Goal: Check status: Check status

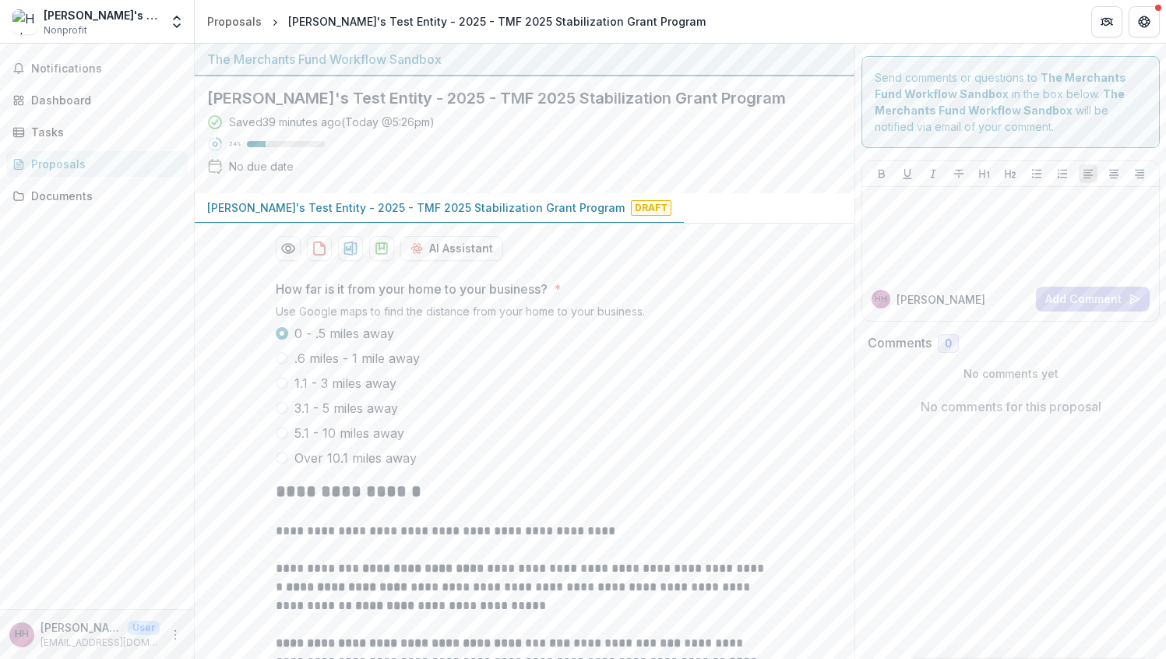
scroll to position [754, 0]
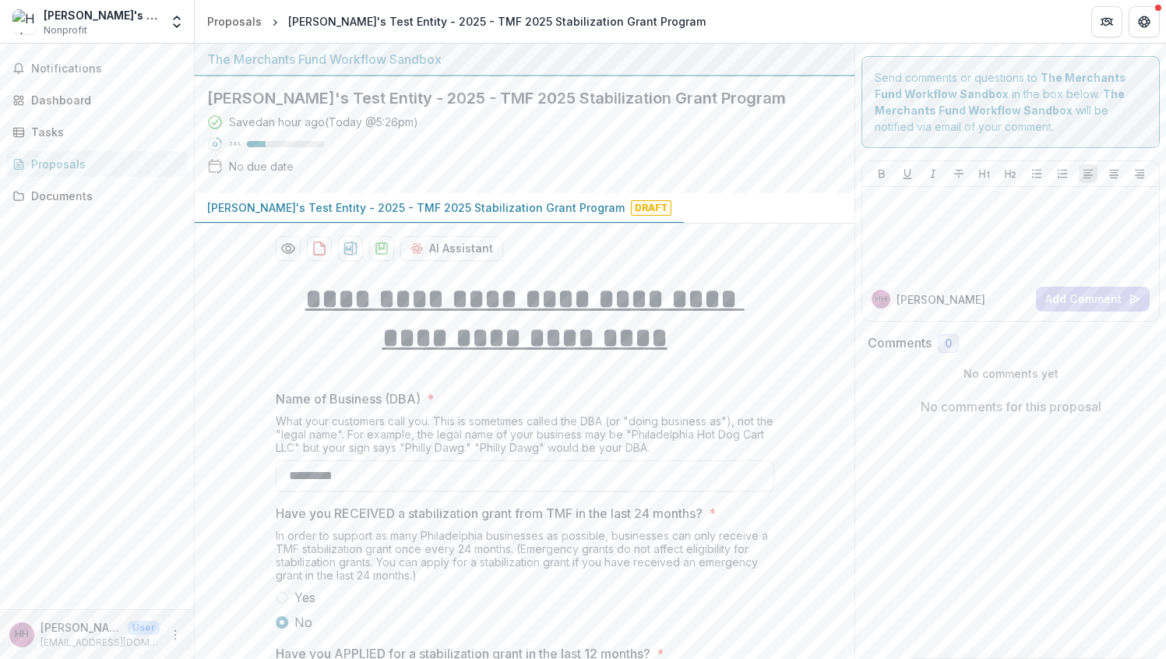
scroll to position [155, 0]
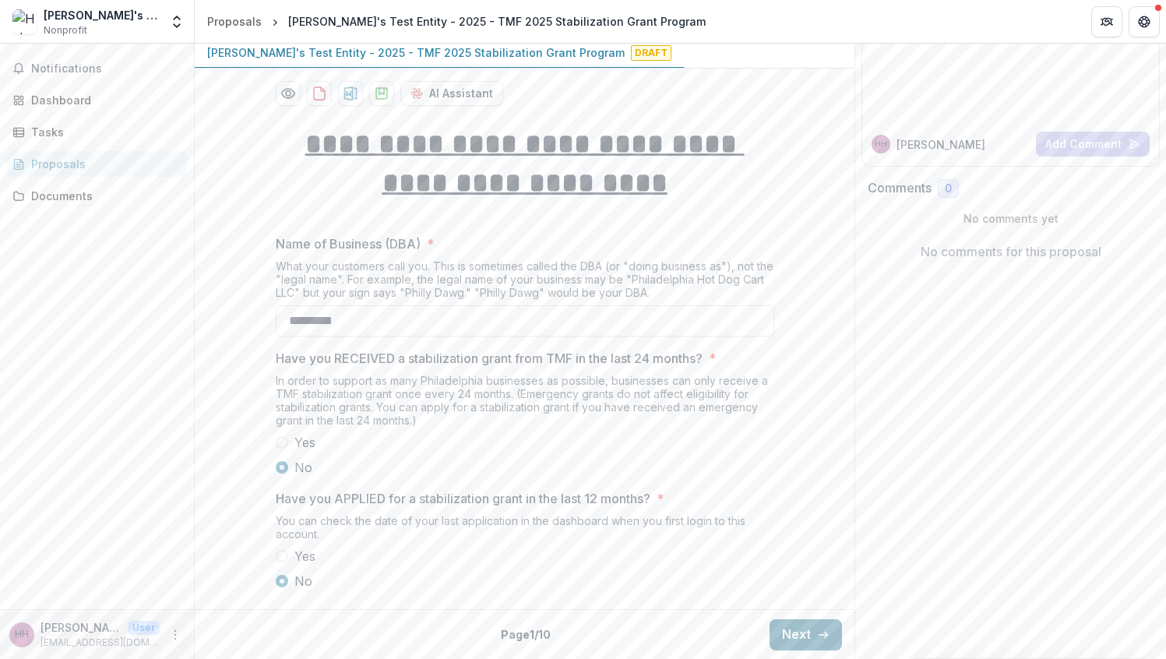
click at [791, 636] on button "Next" at bounding box center [806, 634] width 72 height 31
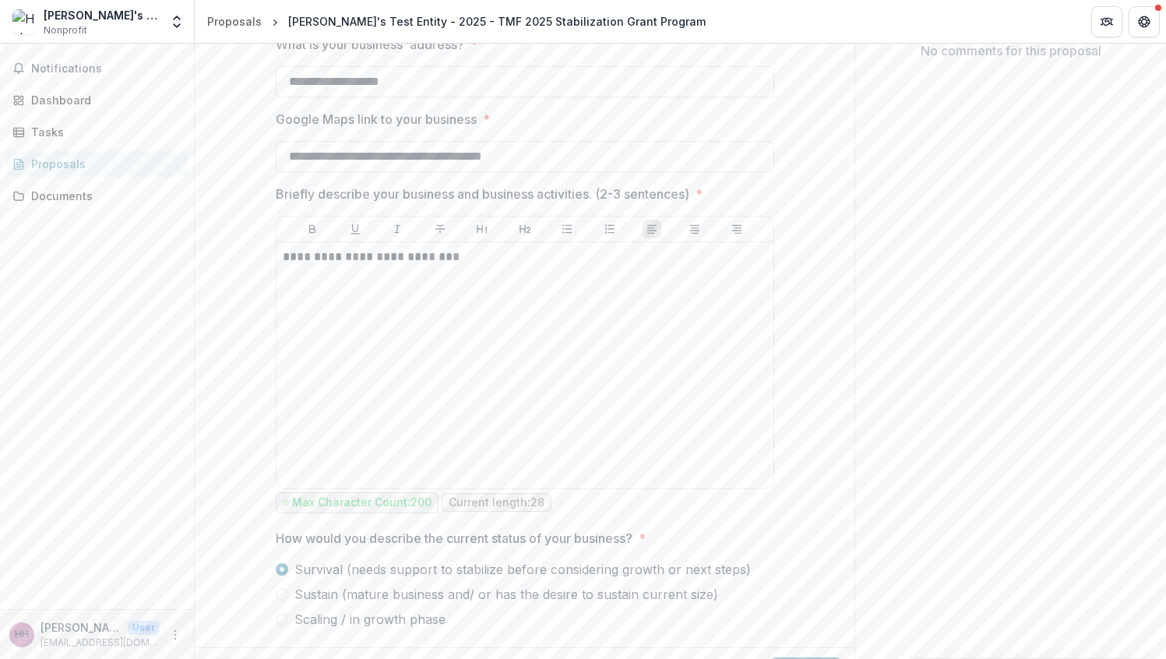
scroll to position [392, 0]
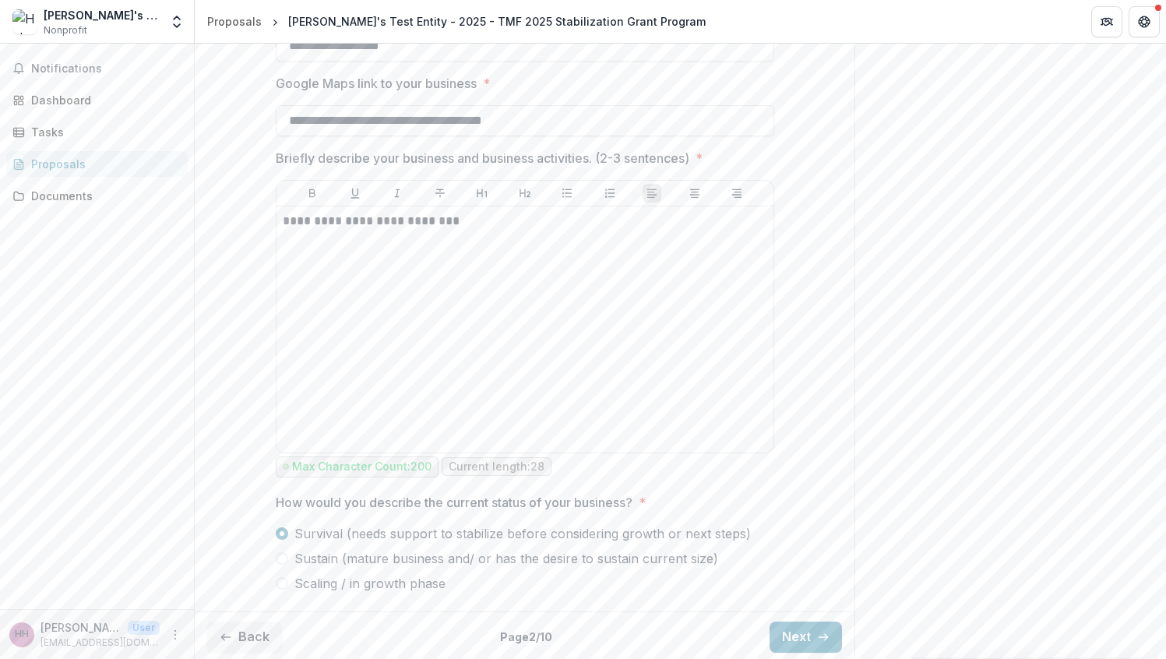
click at [826, 653] on div "Back Page 2 / 10 Next" at bounding box center [525, 636] width 660 height 51
click at [817, 634] on icon "button" at bounding box center [823, 637] width 12 height 12
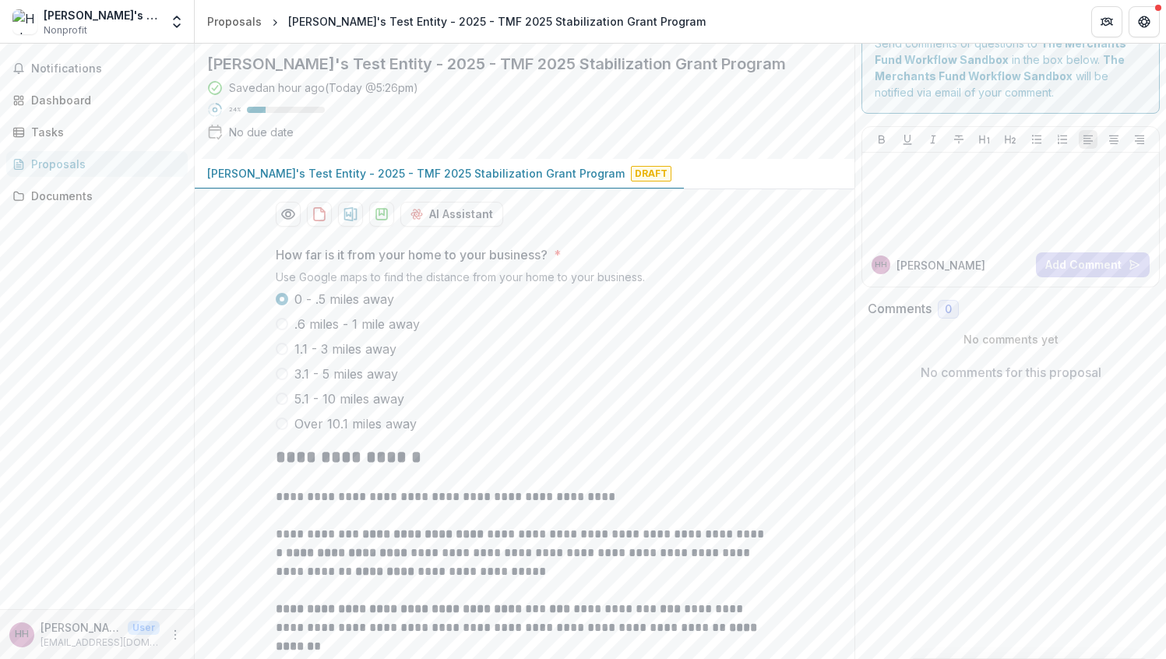
scroll to position [0, 0]
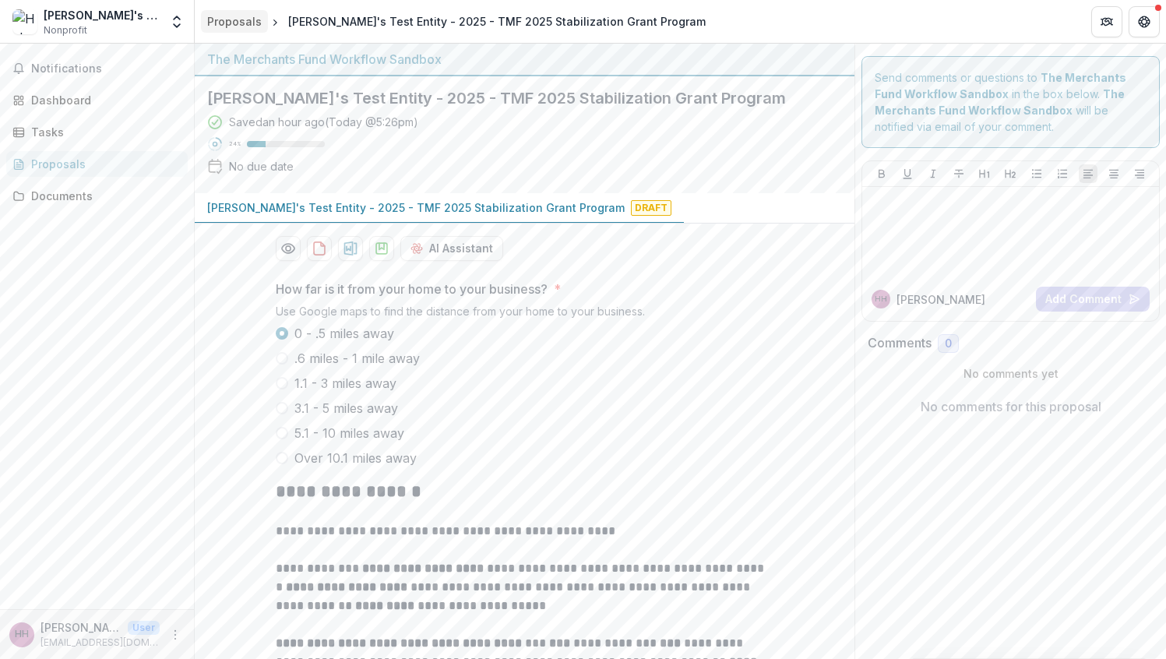
click at [218, 23] on div "Proposals" at bounding box center [234, 21] width 55 height 16
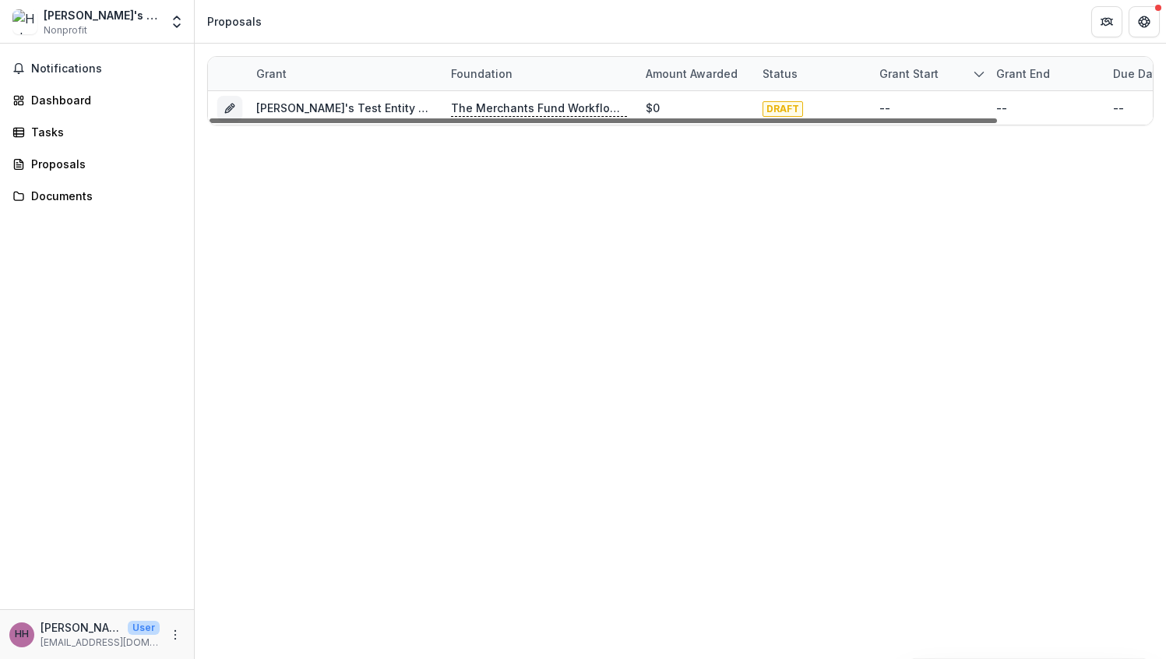
drag, startPoint x: 766, startPoint y: 119, endPoint x: 555, endPoint y: 97, distance: 211.4
click at [555, 97] on div "Grant Foundation Amount awarded Status Grant start Grant end Due Date Report Du…" at bounding box center [680, 91] width 945 height 68
click at [395, 118] on div at bounding box center [604, 120] width 788 height 5
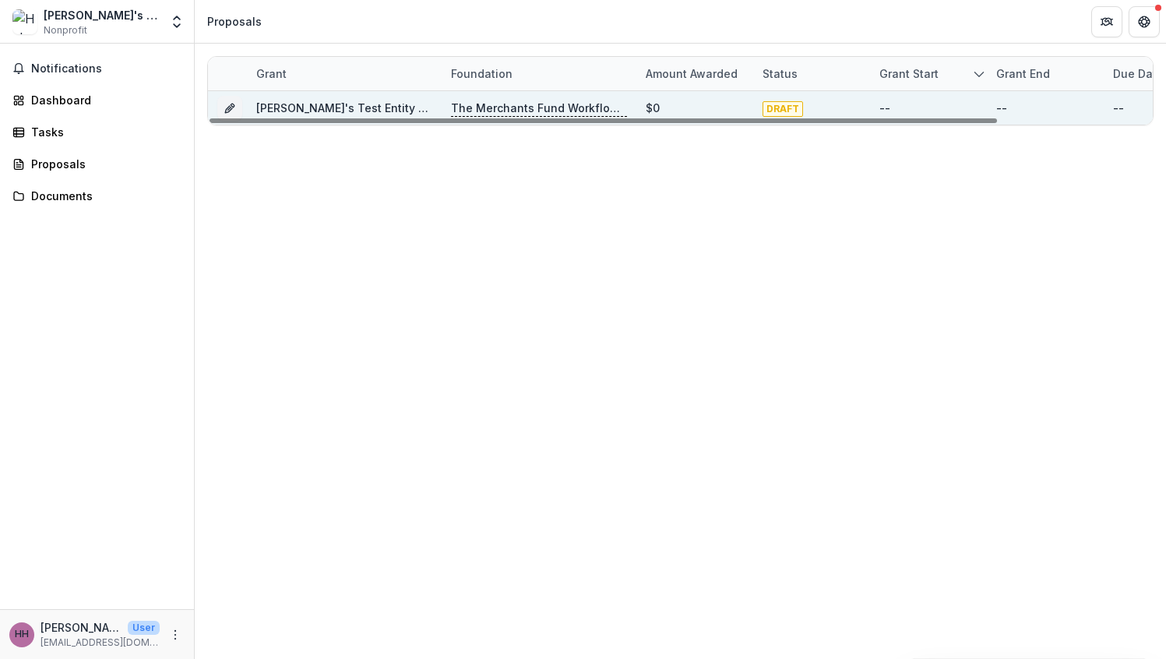
click at [256, 102] on div "[PERSON_NAME]'s Test Entity - 2025 - TMF 2025 Stabilization Grant Program" at bounding box center [344, 107] width 195 height 33
click at [227, 112] on icon "Grant d38c8edc-f216-4bd7-9905-549c0f05693c" at bounding box center [230, 108] width 12 height 12
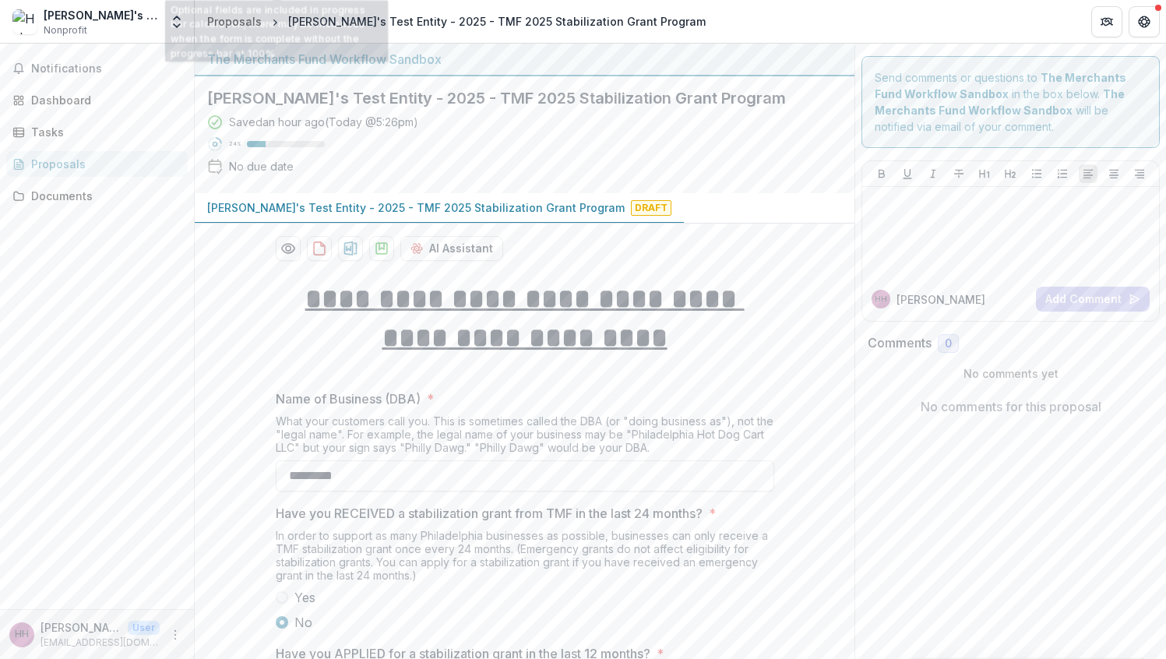
scroll to position [155, 0]
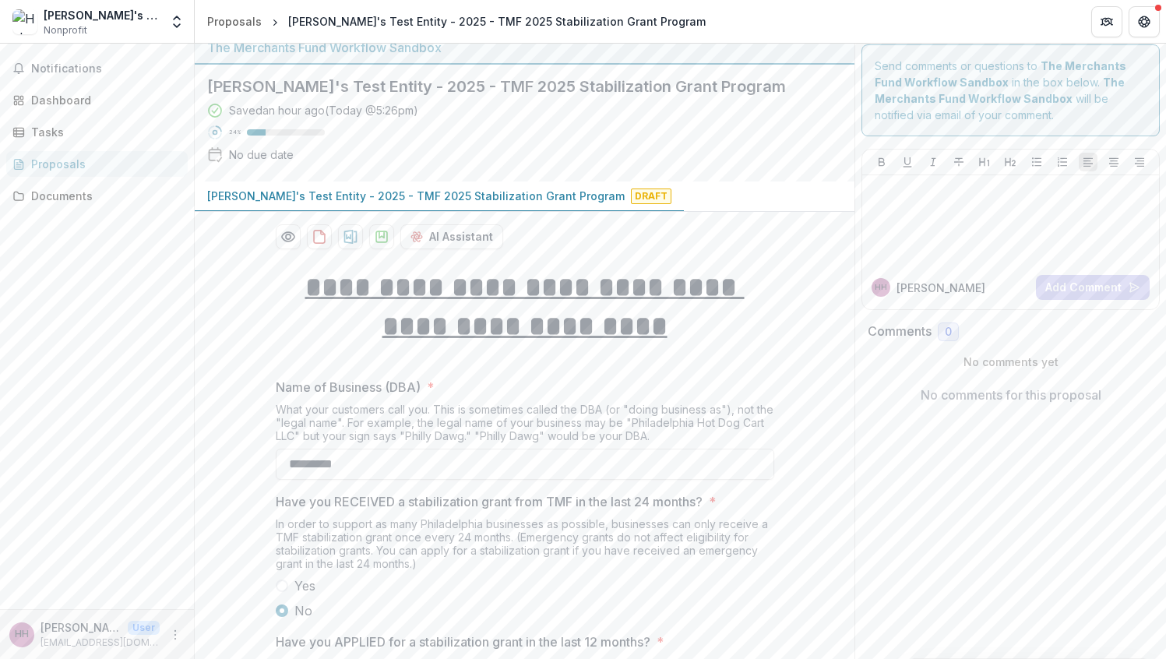
scroll to position [155, 0]
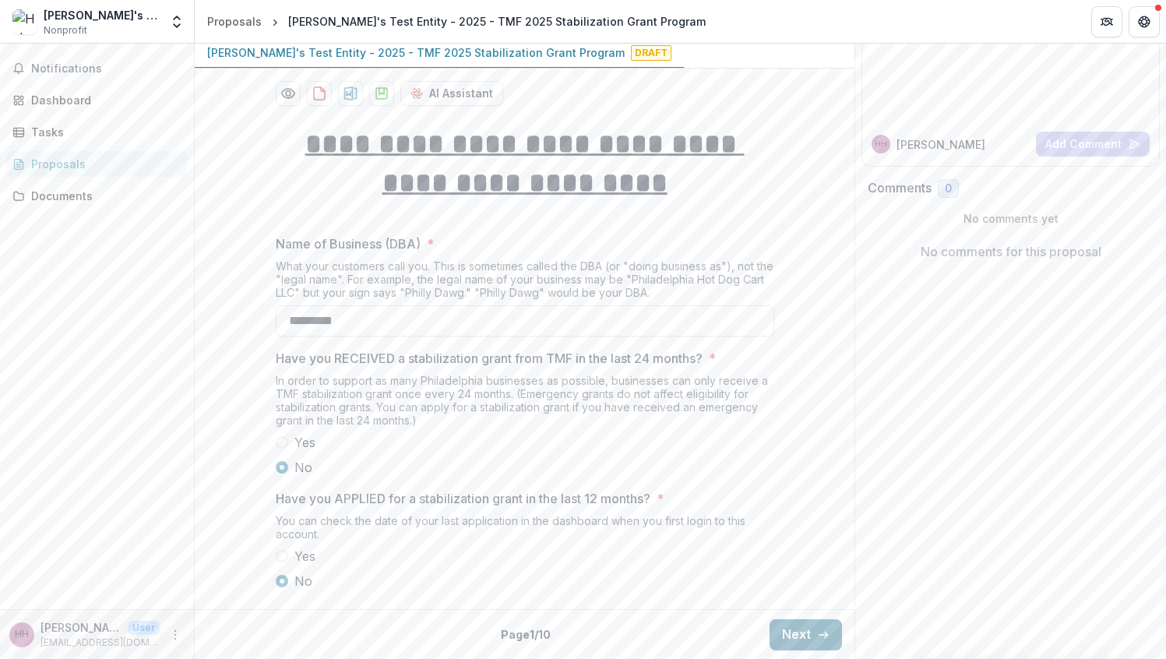
click at [799, 629] on button "Next" at bounding box center [806, 634] width 72 height 31
